Goal: Task Accomplishment & Management: Use online tool/utility

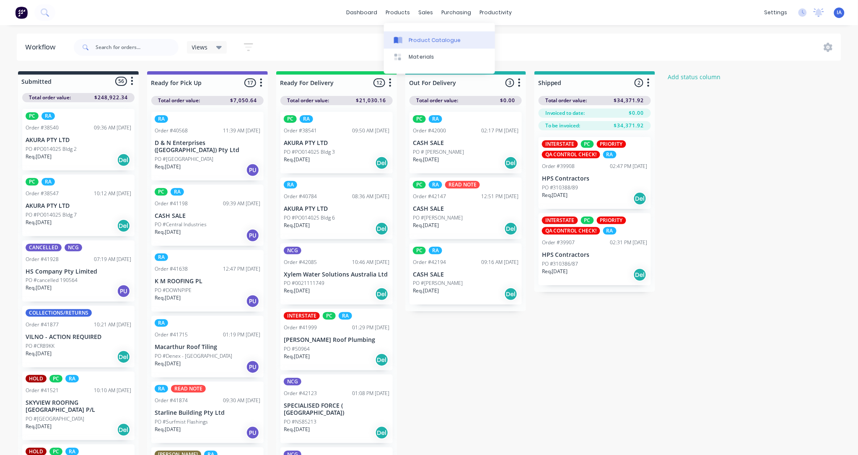
click at [424, 40] on div "Product Catalogue" at bounding box center [435, 40] width 52 height 8
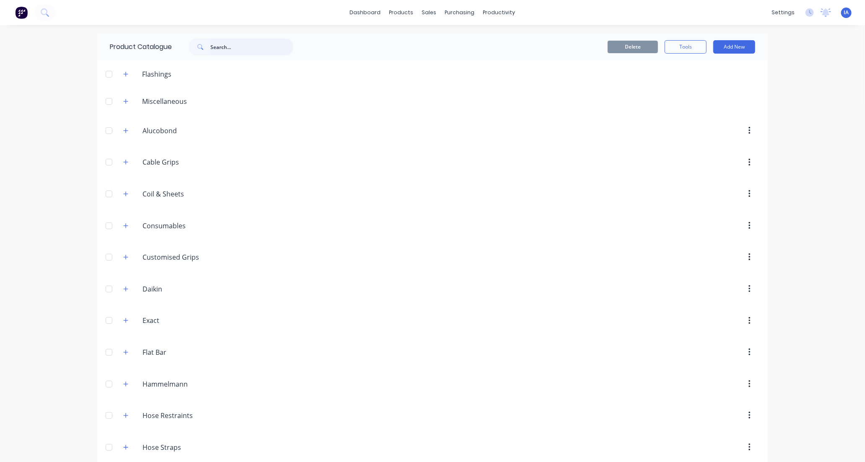
click at [218, 42] on input "text" at bounding box center [251, 47] width 83 height 17
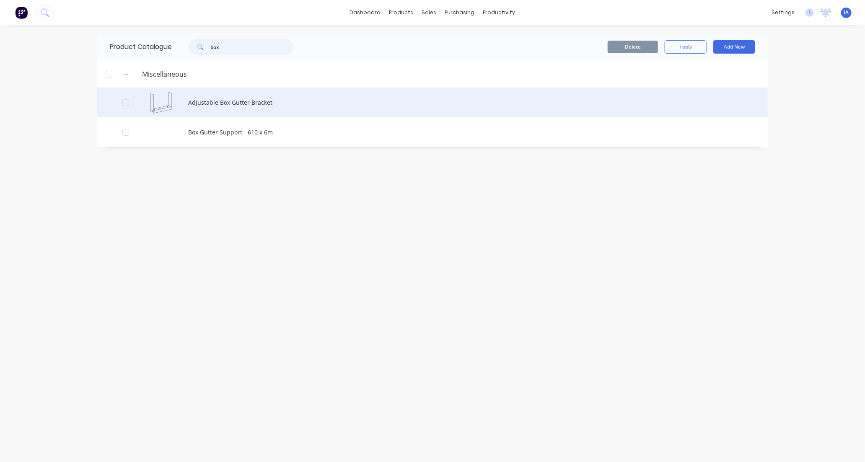
type input "box"
click at [330, 103] on div "Adjustable Box Gutter Bracket" at bounding box center [432, 103] width 670 height 30
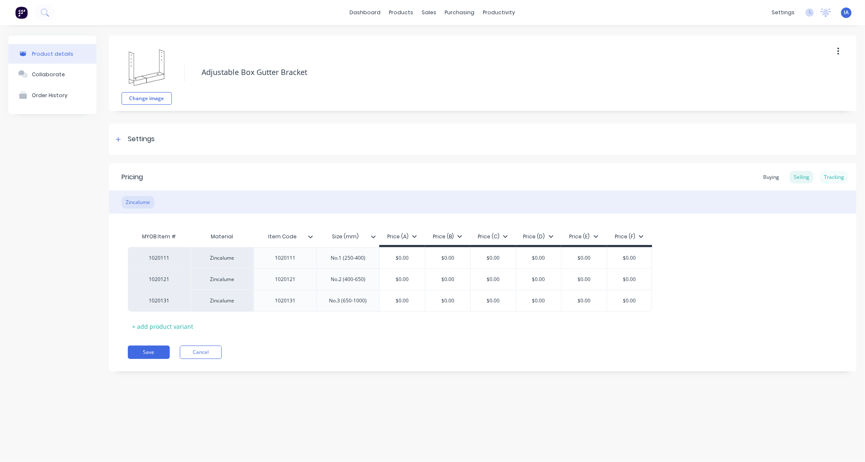
click at [837, 176] on div "Tracking" at bounding box center [834, 177] width 28 height 13
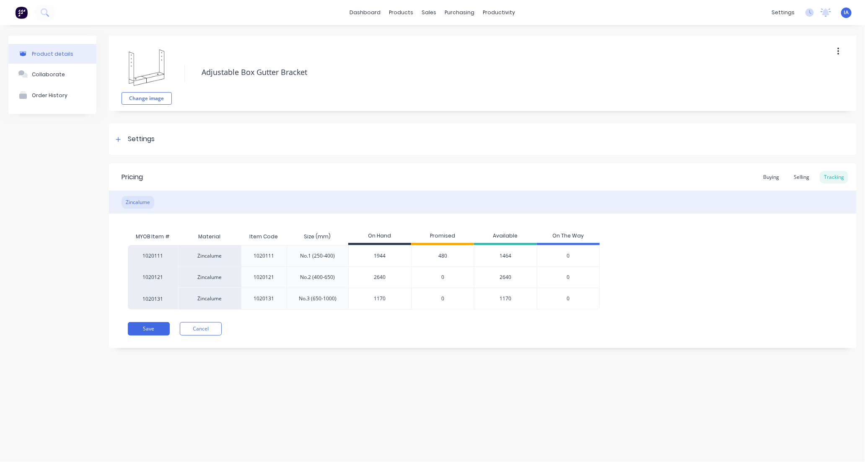
click at [377, 277] on input "2640" at bounding box center [380, 278] width 62 height 8
type input "2592"
click at [150, 332] on button "Save" at bounding box center [149, 328] width 42 height 13
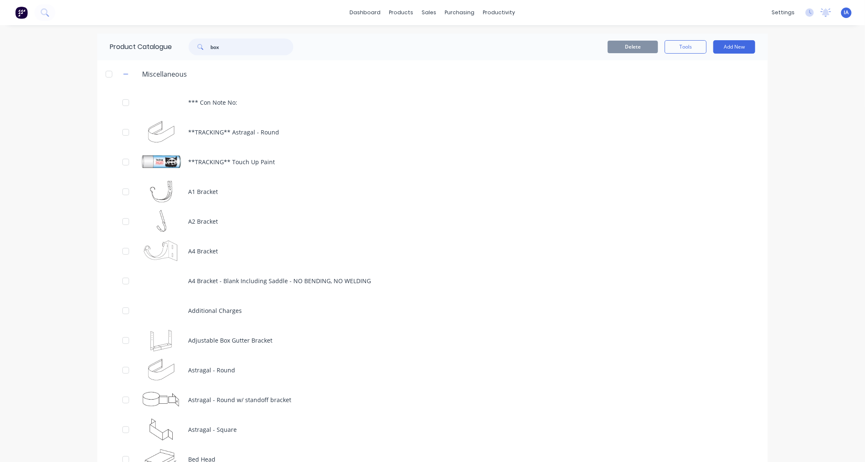
click at [234, 53] on input "box" at bounding box center [251, 47] width 83 height 17
type input "b"
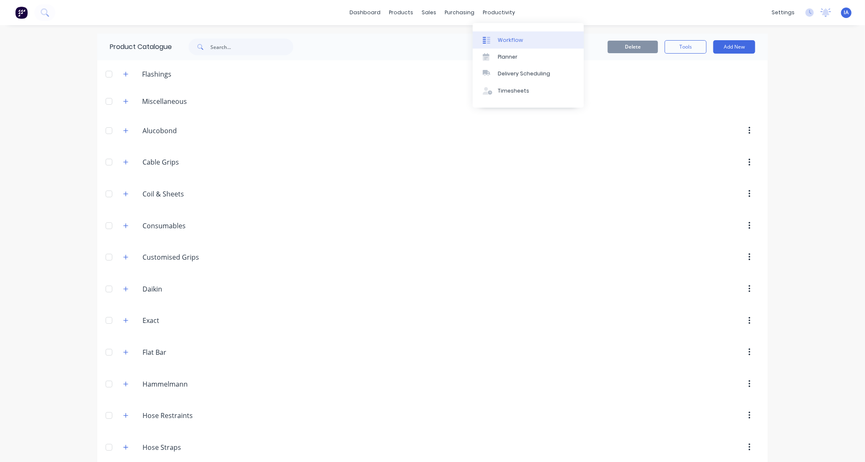
click at [536, 39] on link "Workflow" at bounding box center [528, 39] width 111 height 17
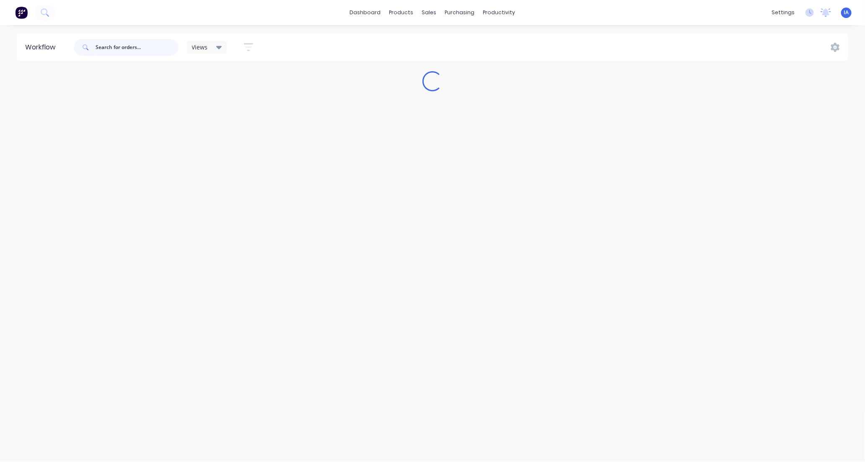
click at [124, 47] on input "text" at bounding box center [137, 47] width 83 height 17
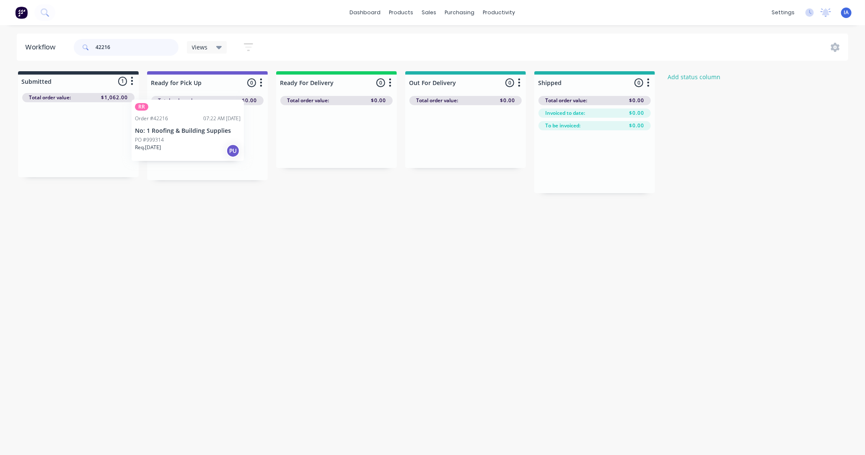
drag, startPoint x: 94, startPoint y: 166, endPoint x: 208, endPoint y: 157, distance: 114.3
click at [208, 157] on div "Submitted 1 Status colour #273444 hex #273444 Save Cancel Summaries Total order…" at bounding box center [449, 132] width 911 height 122
type input "4"
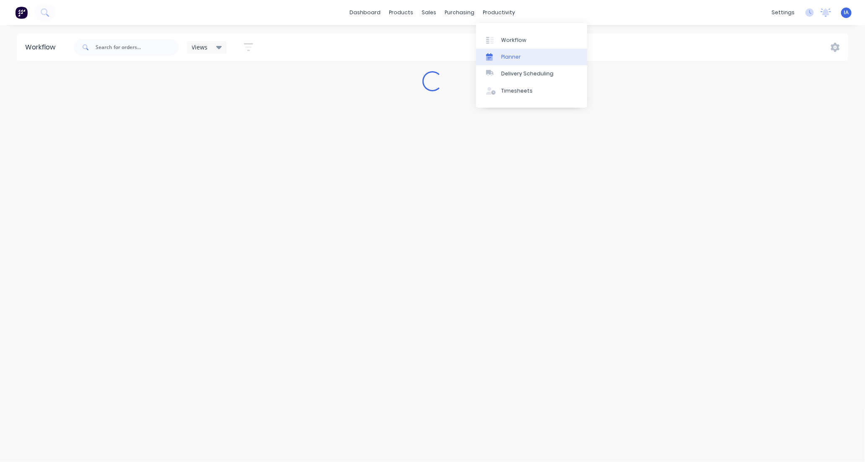
click at [512, 56] on div "Planner" at bounding box center [511, 57] width 20 height 8
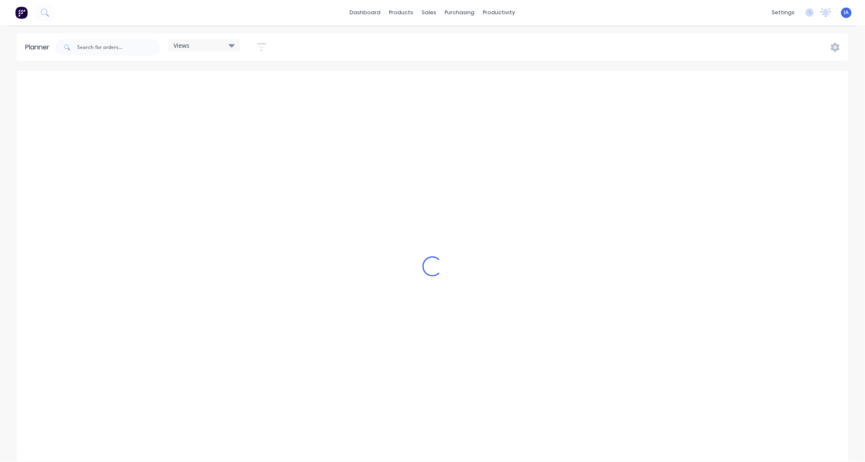
scroll to position [0, 939]
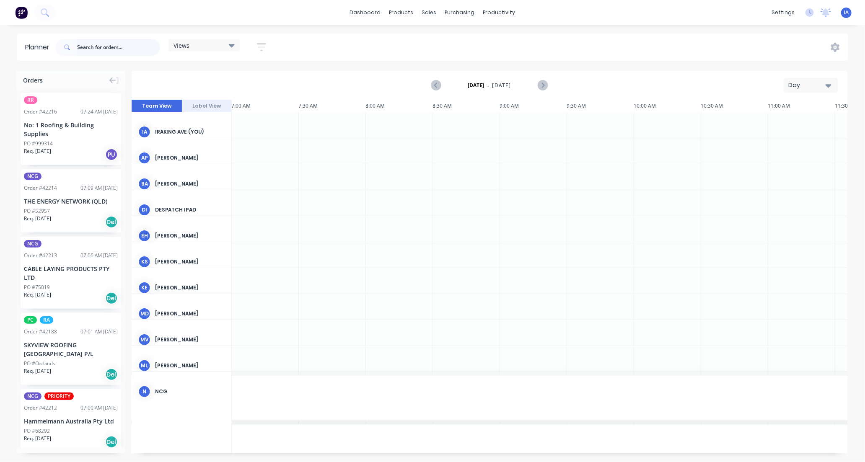
click at [107, 47] on input "text" at bounding box center [118, 47] width 83 height 17
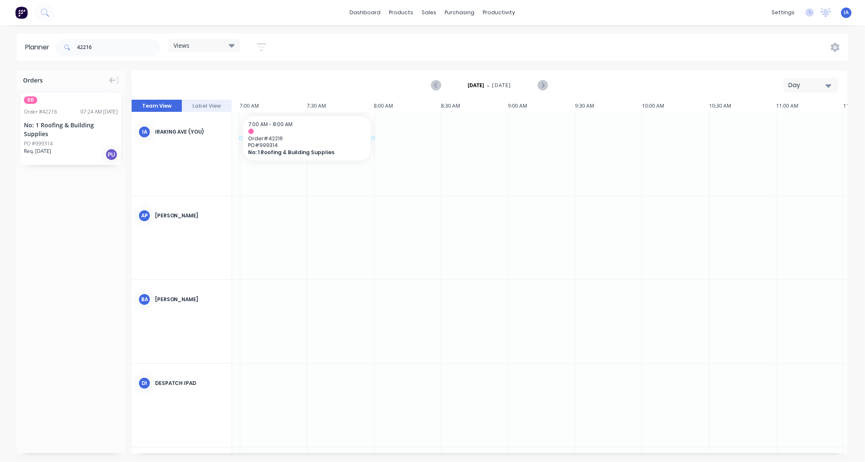
drag, startPoint x: 82, startPoint y: 140, endPoint x: 282, endPoint y: 116, distance: 201.6
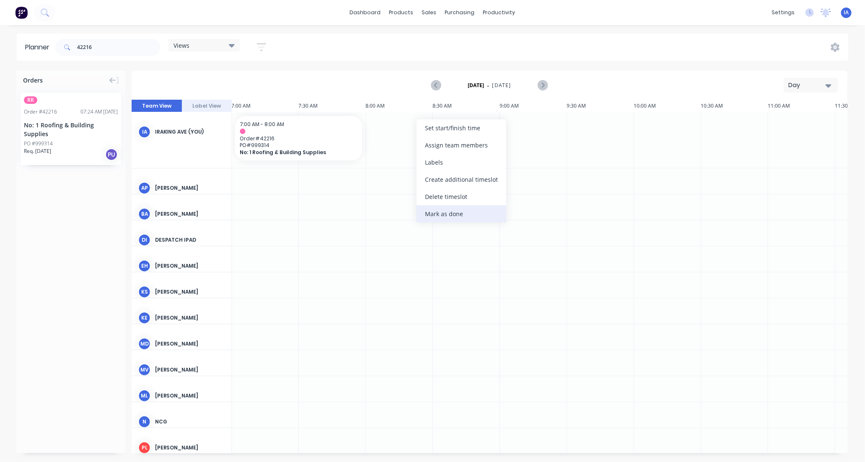
click at [452, 213] on div "Mark as done" at bounding box center [461, 213] width 90 height 17
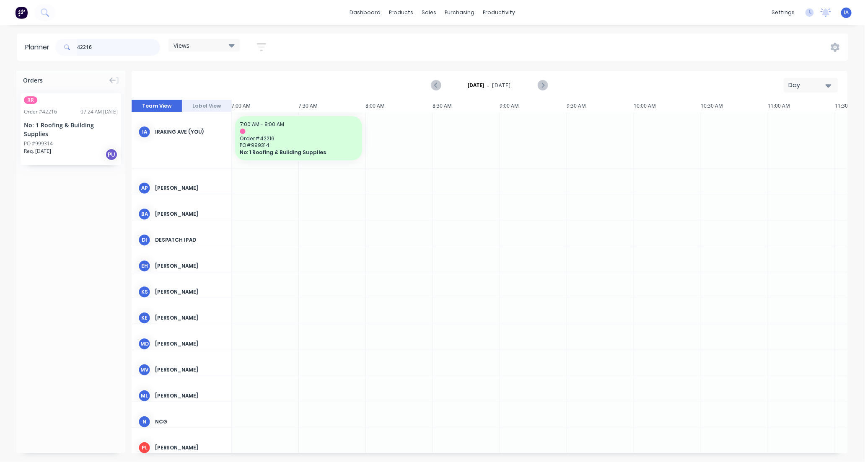
click at [110, 47] on input "42216" at bounding box center [118, 47] width 83 height 17
type input "4"
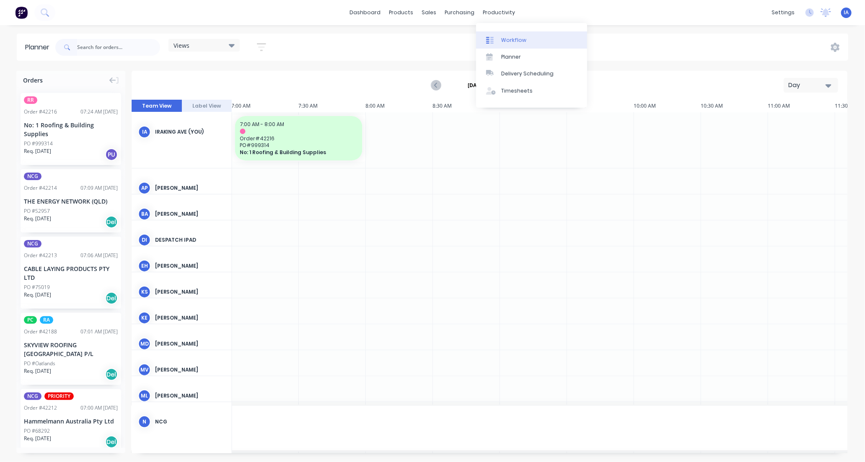
click at [546, 40] on link "Workflow" at bounding box center [531, 39] width 111 height 17
